Goal: Find specific page/section: Find specific page/section

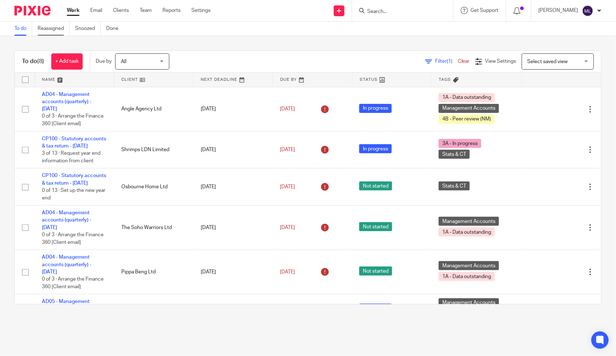
click at [70, 30] on link "Reassigned" at bounding box center [54, 29] width 32 height 14
click at [67, 29] on link "Reassigned" at bounding box center [54, 29] width 32 height 14
